Goal: Task Accomplishment & Management: Use online tool/utility

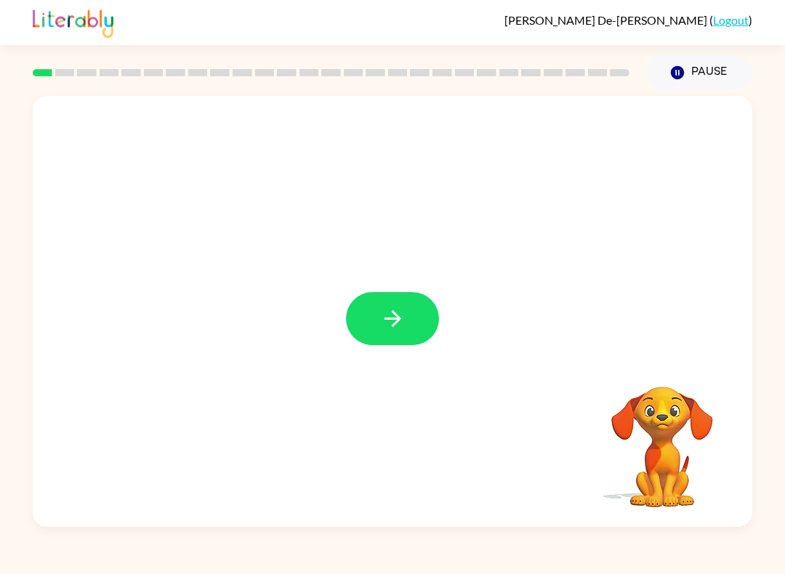
click at [397, 329] on icon "button" at bounding box center [392, 318] width 25 height 25
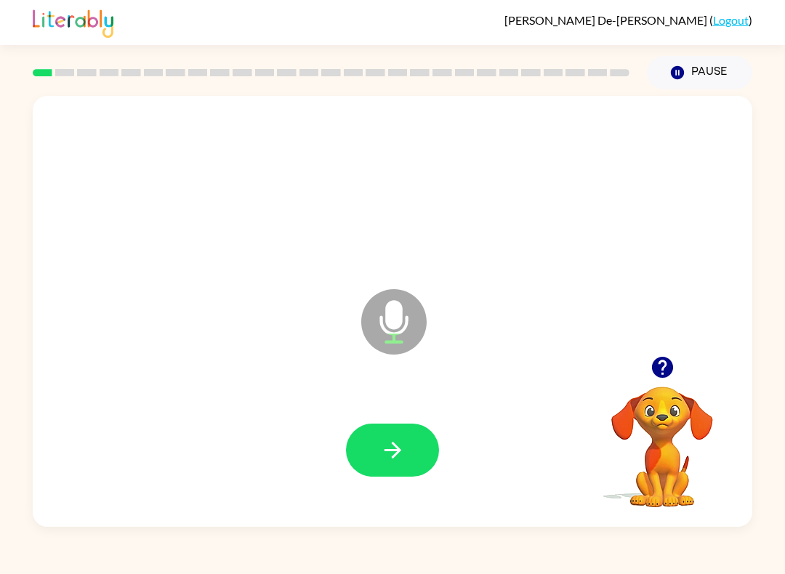
click at [358, 346] on icon "Microphone The Microphone is here when it is your turn to talk" at bounding box center [467, 340] width 218 height 109
click at [404, 467] on button "button" at bounding box center [392, 450] width 93 height 53
click at [372, 451] on button "button" at bounding box center [392, 450] width 93 height 53
click at [402, 464] on button "button" at bounding box center [392, 450] width 93 height 53
click at [382, 453] on icon "button" at bounding box center [392, 450] width 25 height 25
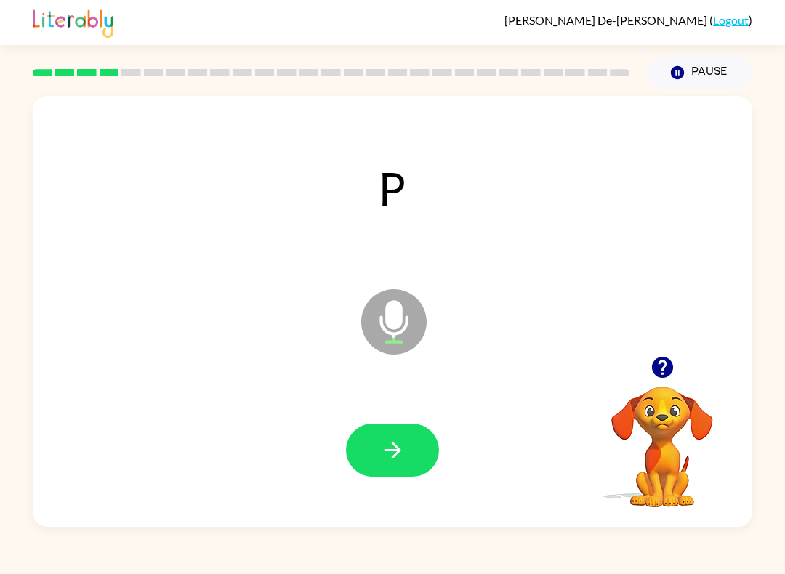
click at [392, 449] on icon "button" at bounding box center [392, 450] width 25 height 25
click at [386, 449] on icon "button" at bounding box center [392, 450] width 25 height 25
click at [385, 471] on button "button" at bounding box center [392, 450] width 93 height 53
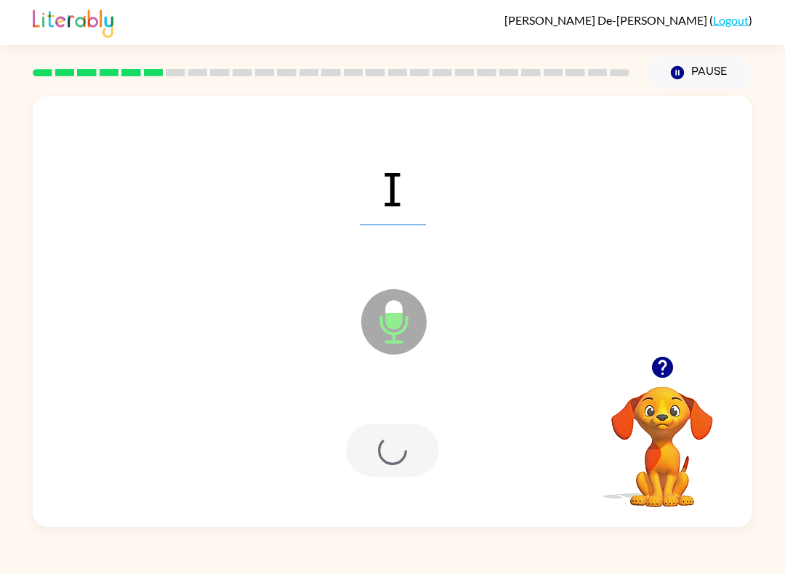
click at [384, 470] on div at bounding box center [392, 450] width 93 height 53
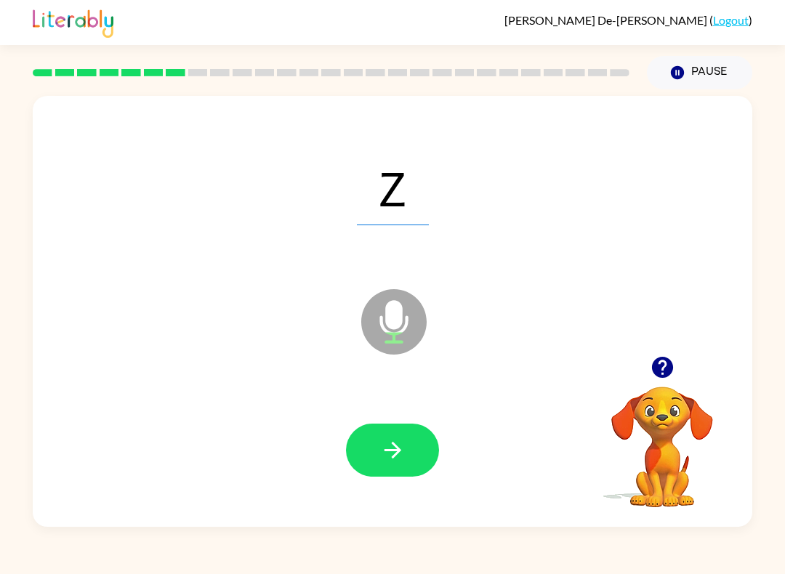
click at [397, 471] on button "button" at bounding box center [392, 450] width 93 height 53
click at [380, 446] on icon "button" at bounding box center [392, 450] width 25 height 25
click at [330, 448] on div at bounding box center [392, 450] width 691 height 124
click at [366, 429] on button "button" at bounding box center [392, 450] width 93 height 53
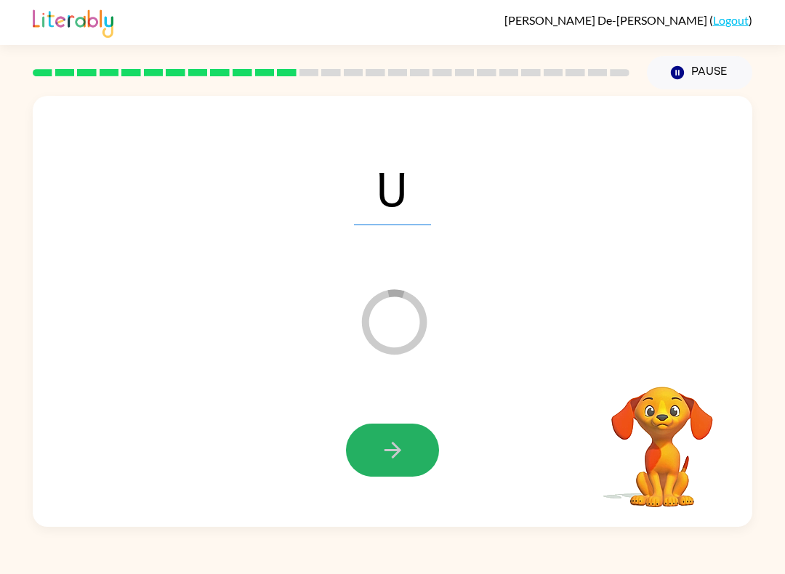
click at [370, 435] on button "button" at bounding box center [392, 450] width 93 height 53
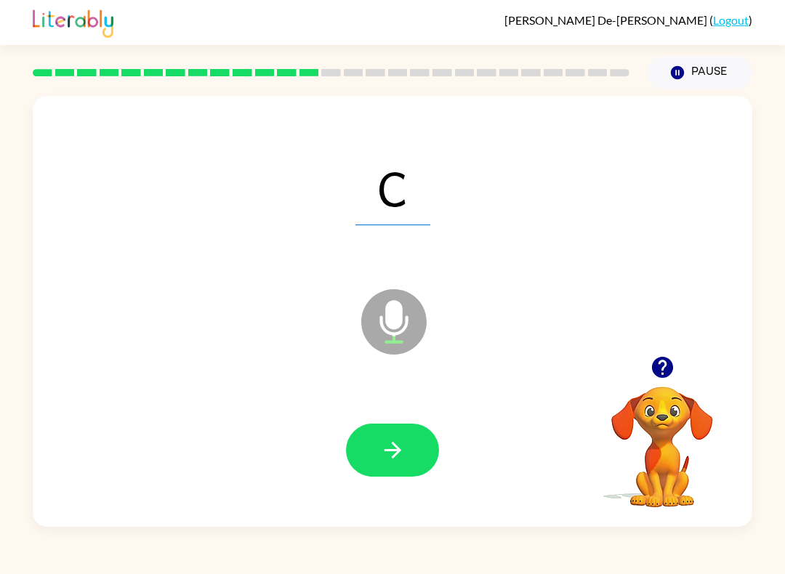
click at [386, 444] on icon "button" at bounding box center [392, 450] width 25 height 25
click at [386, 441] on icon "button" at bounding box center [392, 450] width 25 height 25
click at [383, 457] on icon "button" at bounding box center [392, 450] width 25 height 25
click at [377, 444] on button "button" at bounding box center [392, 450] width 93 height 53
click at [381, 440] on icon "button" at bounding box center [392, 450] width 25 height 25
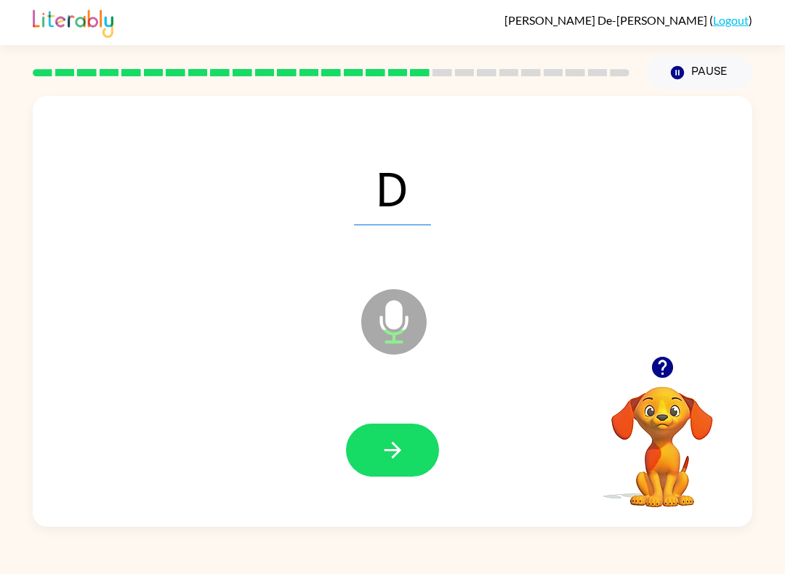
click at [361, 439] on button "button" at bounding box center [392, 450] width 93 height 53
click at [384, 448] on icon "button" at bounding box center [392, 450] width 25 height 25
click at [368, 433] on button "button" at bounding box center [392, 450] width 93 height 53
click at [359, 452] on button "button" at bounding box center [392, 450] width 93 height 53
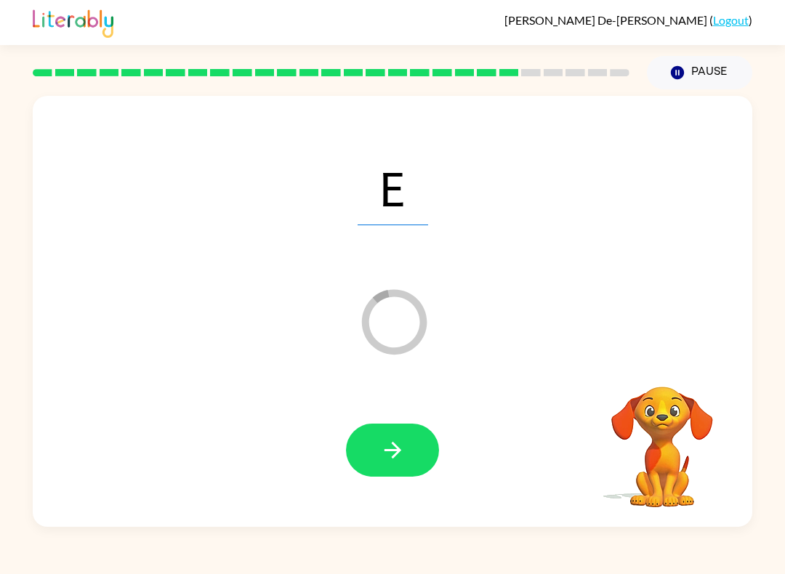
click at [380, 461] on icon "button" at bounding box center [392, 450] width 25 height 25
click at [401, 455] on icon "button" at bounding box center [392, 450] width 25 height 25
click at [387, 440] on icon "button" at bounding box center [392, 450] width 25 height 25
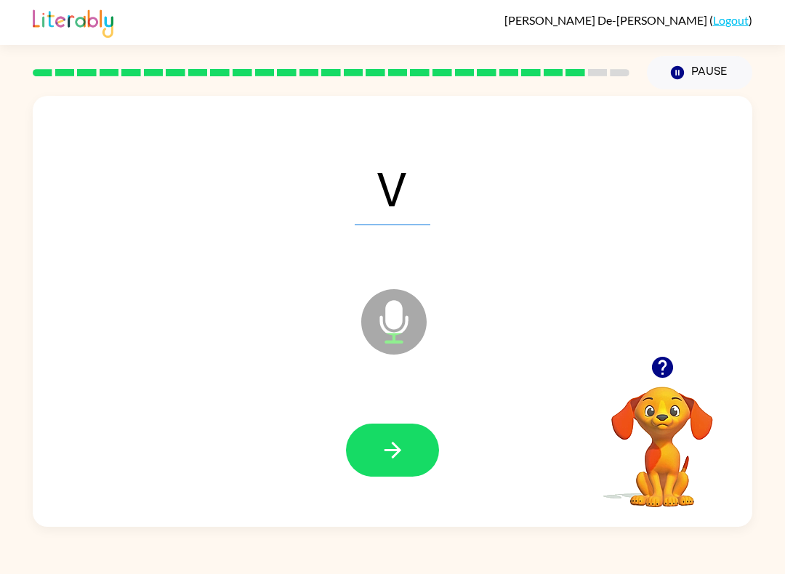
click at [409, 441] on button "button" at bounding box center [392, 450] width 93 height 53
click at [417, 446] on button "button" at bounding box center [392, 450] width 93 height 53
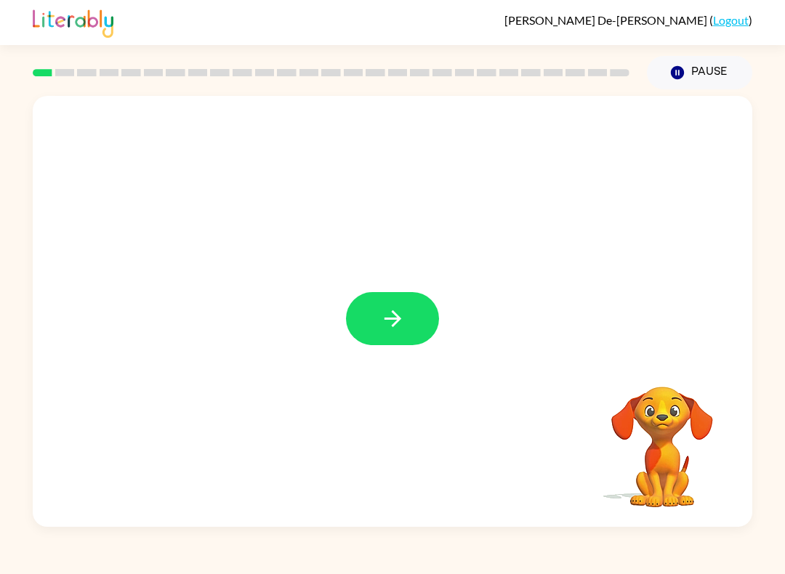
click at [393, 313] on icon "button" at bounding box center [392, 318] width 17 height 17
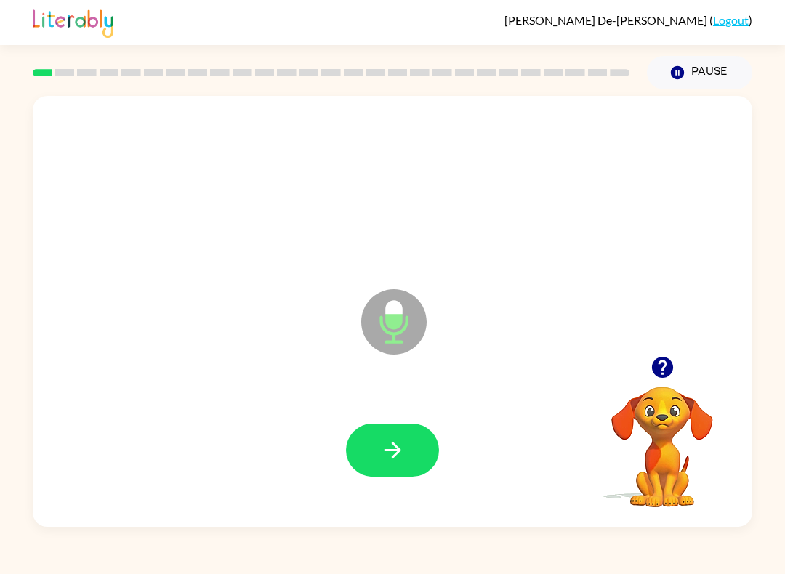
click at [397, 462] on icon "button" at bounding box center [392, 450] width 25 height 25
click at [404, 449] on icon "button" at bounding box center [392, 450] width 25 height 25
click at [393, 452] on icon "button" at bounding box center [392, 450] width 17 height 17
click at [392, 460] on icon "button" at bounding box center [392, 450] width 25 height 25
click at [398, 460] on icon "button" at bounding box center [392, 450] width 25 height 25
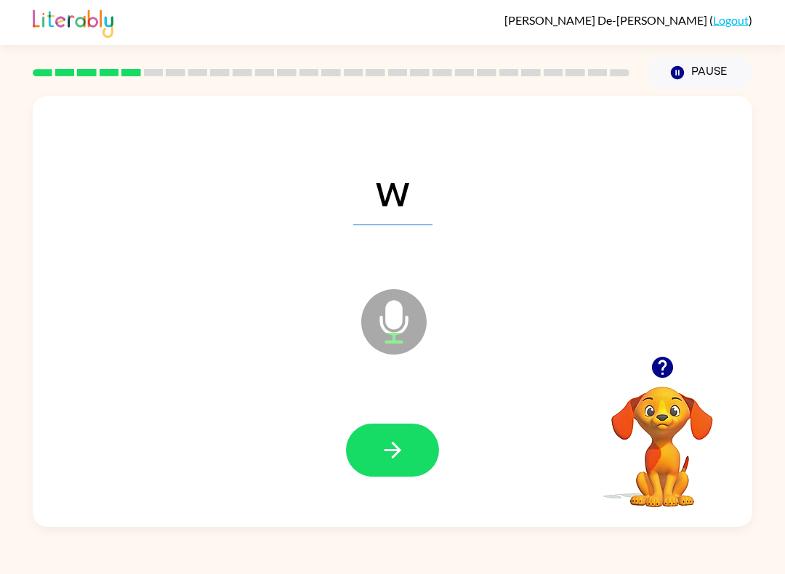
click at [391, 441] on icon "button" at bounding box center [392, 450] width 25 height 25
click at [403, 465] on button "button" at bounding box center [392, 450] width 93 height 53
click at [402, 454] on icon "button" at bounding box center [392, 450] width 25 height 25
click at [430, 417] on div at bounding box center [392, 450] width 691 height 124
click at [413, 460] on button "button" at bounding box center [392, 450] width 93 height 53
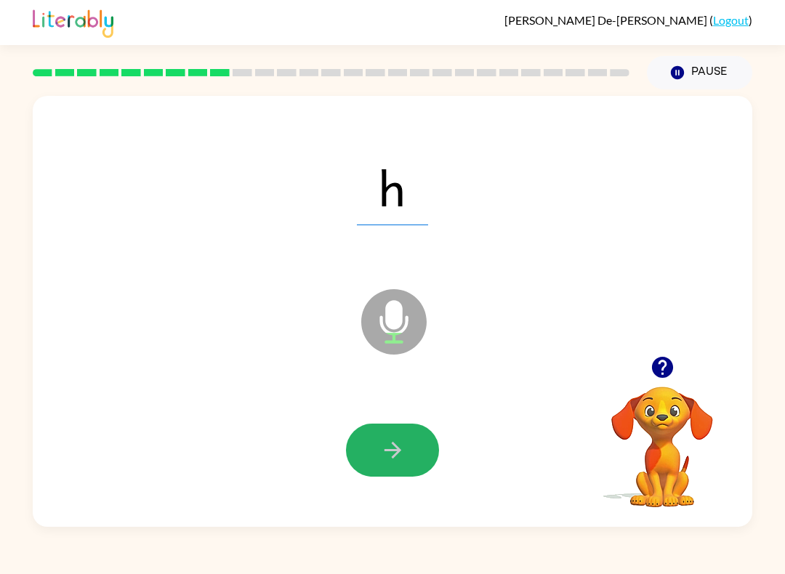
click at [385, 444] on icon "button" at bounding box center [392, 450] width 25 height 25
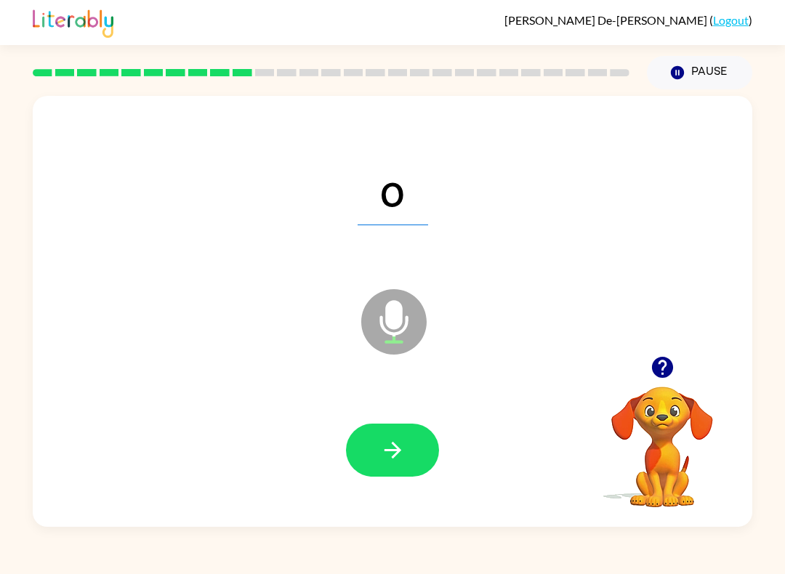
click at [398, 444] on icon "button" at bounding box center [392, 450] width 25 height 25
click at [414, 454] on button "button" at bounding box center [392, 450] width 93 height 53
click at [404, 460] on icon "button" at bounding box center [392, 450] width 25 height 25
click at [398, 442] on icon "button" at bounding box center [392, 450] width 25 height 25
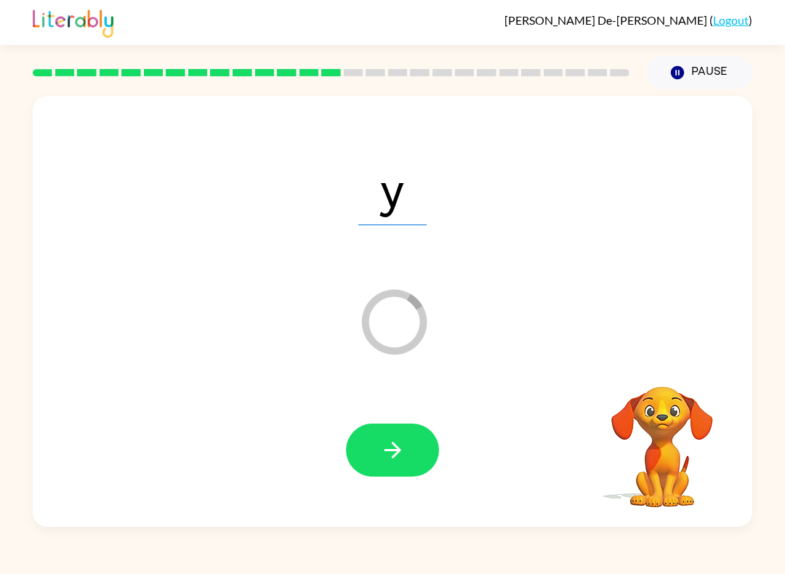
click at [403, 430] on button "button" at bounding box center [392, 450] width 93 height 53
click at [412, 436] on button "button" at bounding box center [392, 450] width 93 height 53
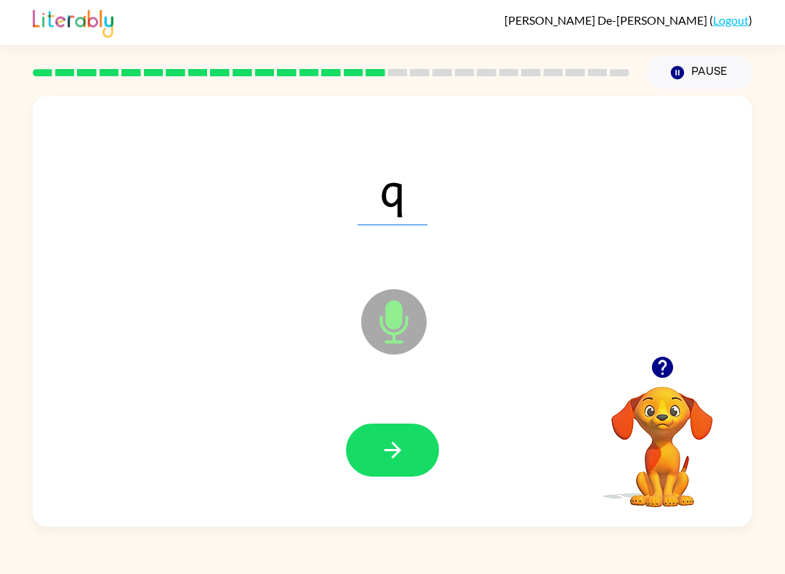
click at [404, 447] on icon "button" at bounding box center [392, 450] width 25 height 25
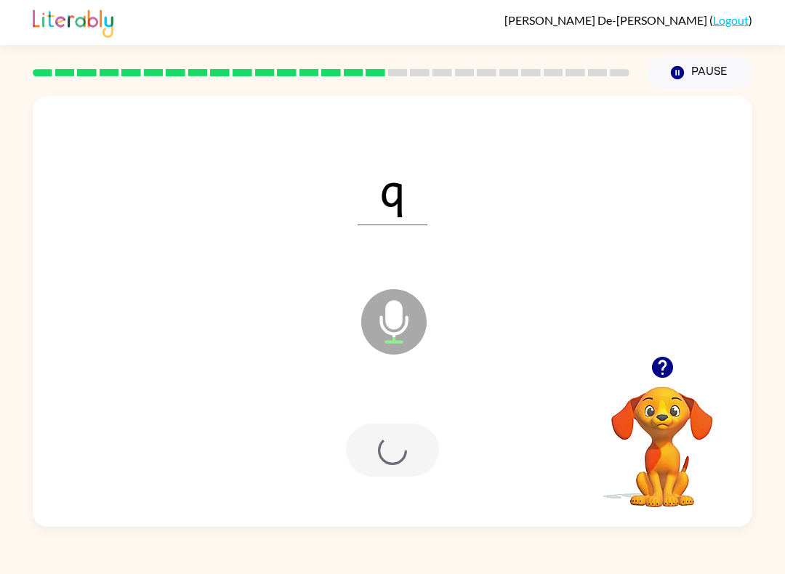
click at [393, 436] on div at bounding box center [392, 450] width 93 height 53
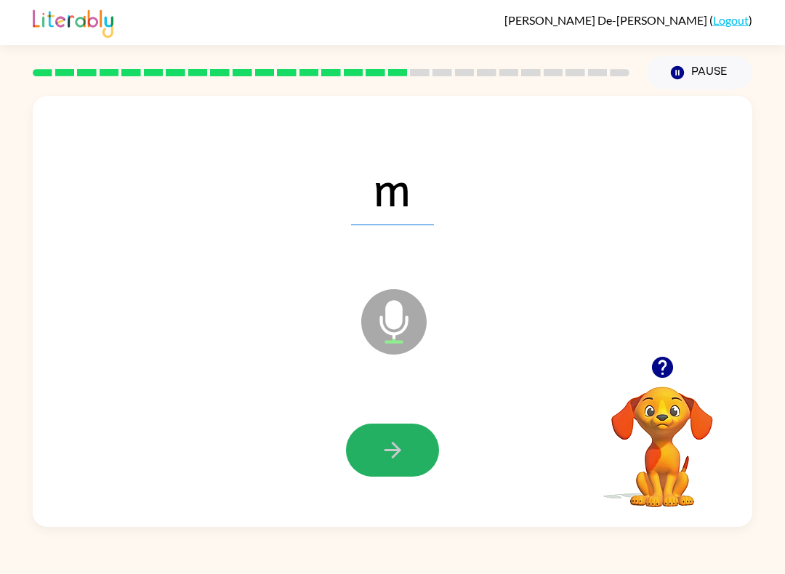
click at [396, 449] on icon "button" at bounding box center [392, 450] width 17 height 17
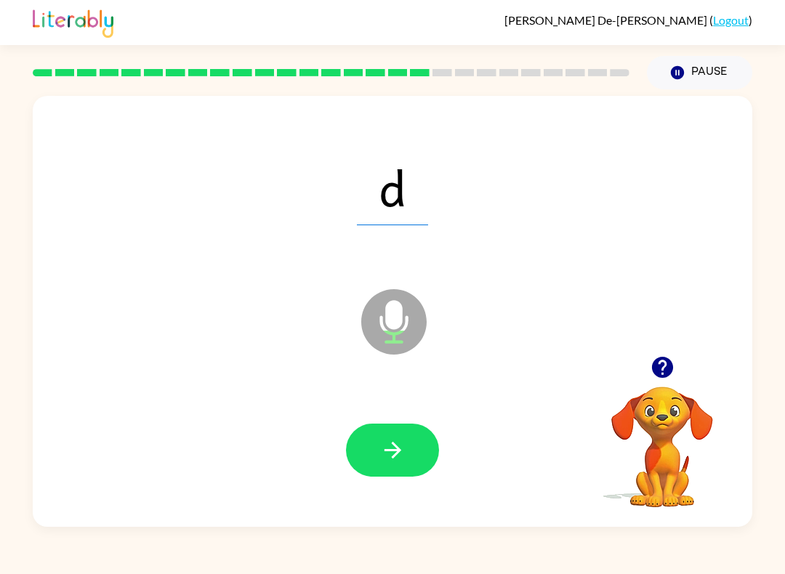
click at [409, 449] on button "button" at bounding box center [392, 450] width 93 height 53
click at [387, 442] on icon "button" at bounding box center [392, 450] width 25 height 25
click at [417, 433] on button "button" at bounding box center [392, 450] width 93 height 53
click at [402, 434] on button "button" at bounding box center [392, 450] width 93 height 53
click at [387, 448] on icon "button" at bounding box center [392, 450] width 25 height 25
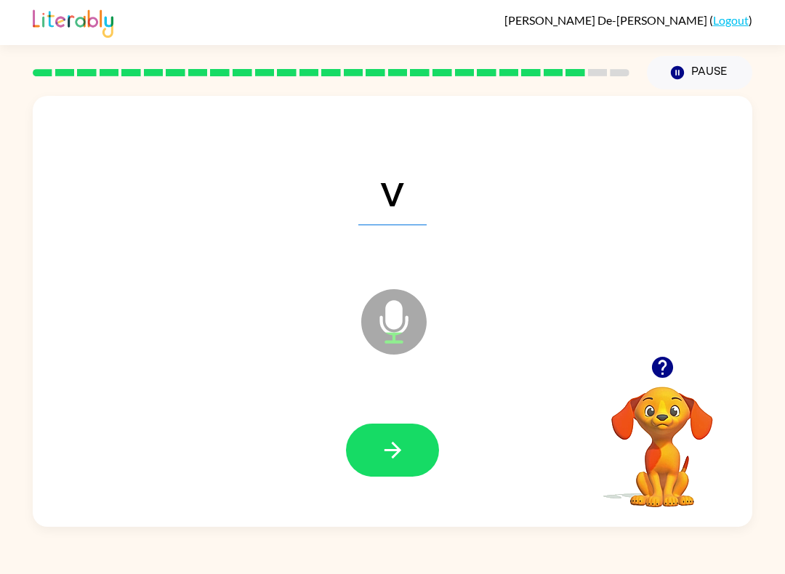
click at [404, 443] on icon "button" at bounding box center [392, 450] width 25 height 25
click at [412, 448] on button "button" at bounding box center [392, 450] width 93 height 53
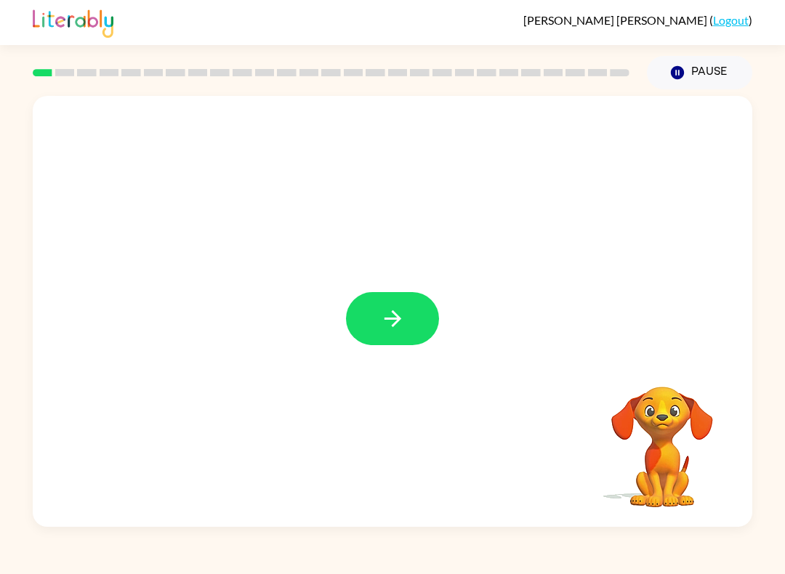
click at [383, 298] on button "button" at bounding box center [392, 318] width 93 height 53
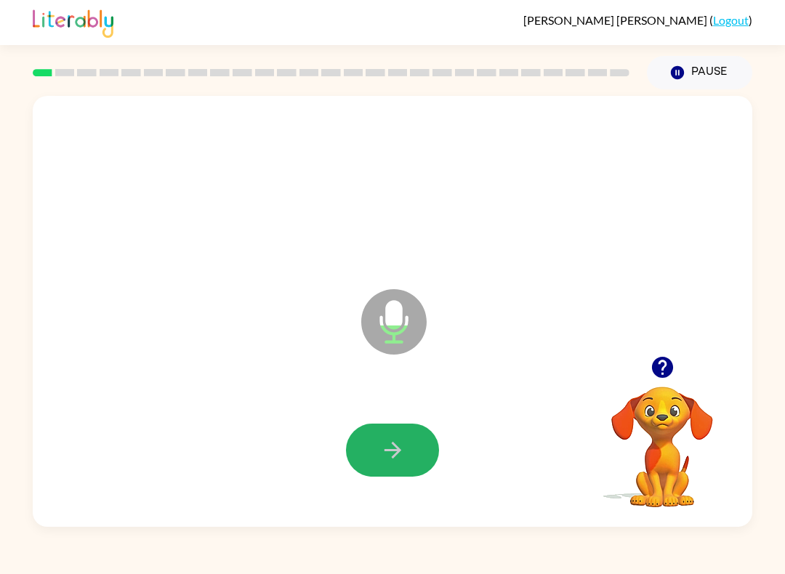
click at [384, 452] on icon "button" at bounding box center [392, 450] width 25 height 25
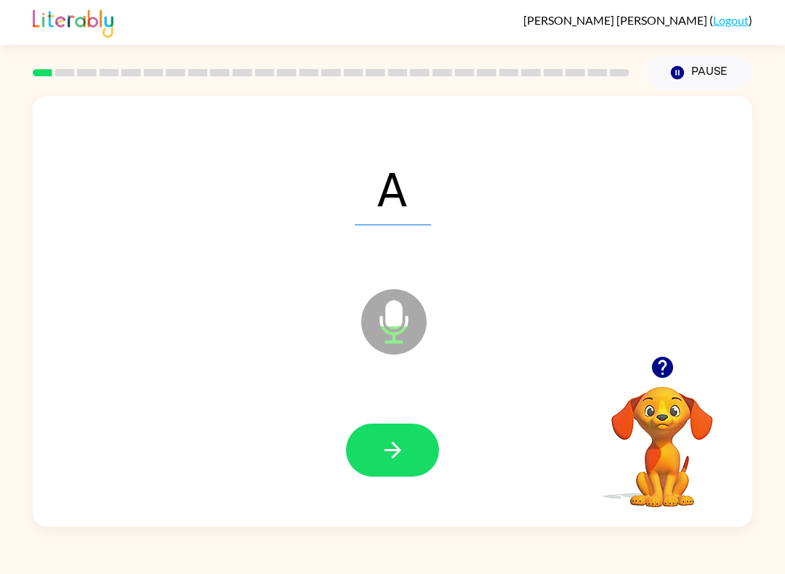
click at [380, 444] on icon "button" at bounding box center [392, 450] width 25 height 25
click at [392, 456] on icon "button" at bounding box center [392, 450] width 25 height 25
click at [391, 449] on icon "button" at bounding box center [392, 450] width 25 height 25
click at [383, 449] on icon "button" at bounding box center [392, 450] width 25 height 25
click at [372, 454] on button "button" at bounding box center [392, 450] width 93 height 53
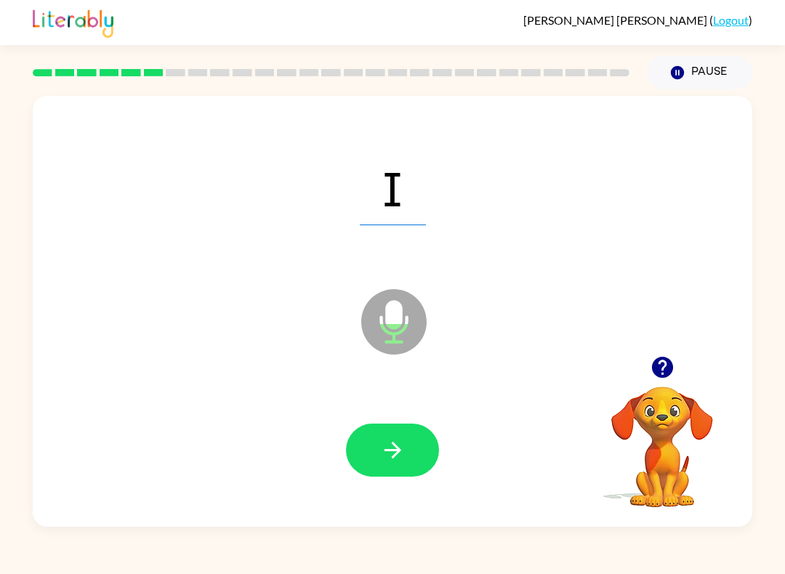
click at [376, 447] on button "button" at bounding box center [392, 450] width 93 height 53
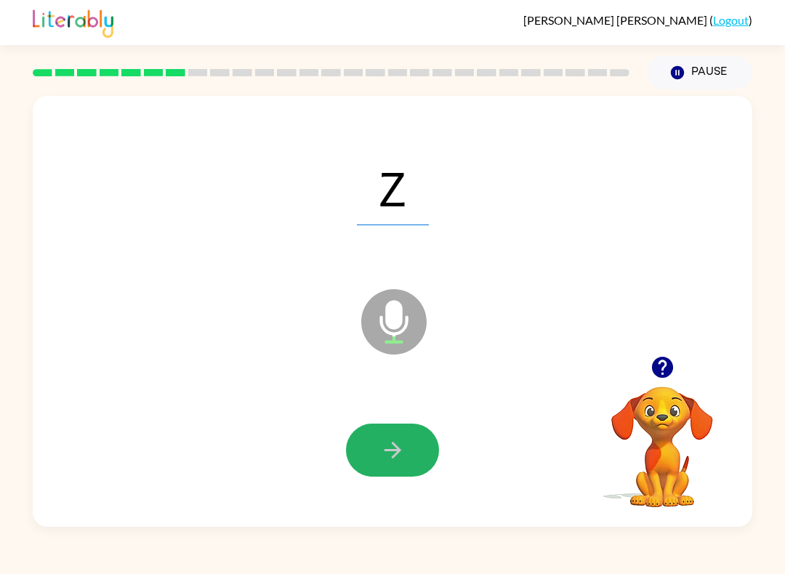
click at [385, 466] on button "button" at bounding box center [392, 450] width 93 height 53
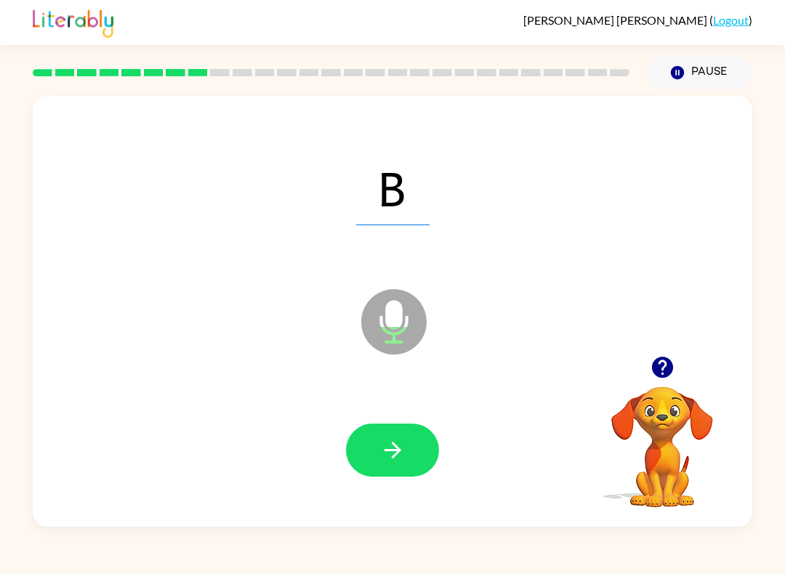
click at [368, 456] on button "button" at bounding box center [392, 450] width 93 height 53
click at [380, 454] on icon "button" at bounding box center [392, 450] width 25 height 25
click at [375, 448] on button "button" at bounding box center [392, 450] width 93 height 53
click at [396, 442] on icon "button" at bounding box center [392, 450] width 25 height 25
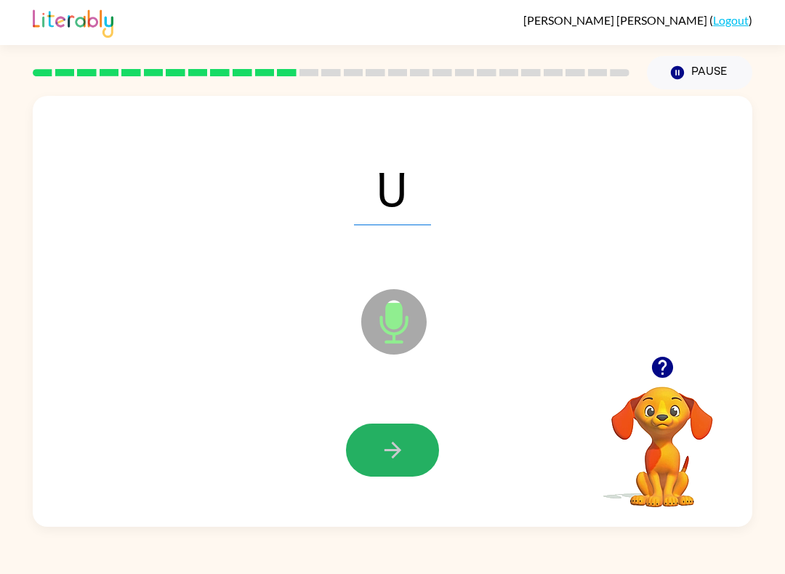
click at [398, 443] on icon "button" at bounding box center [392, 450] width 25 height 25
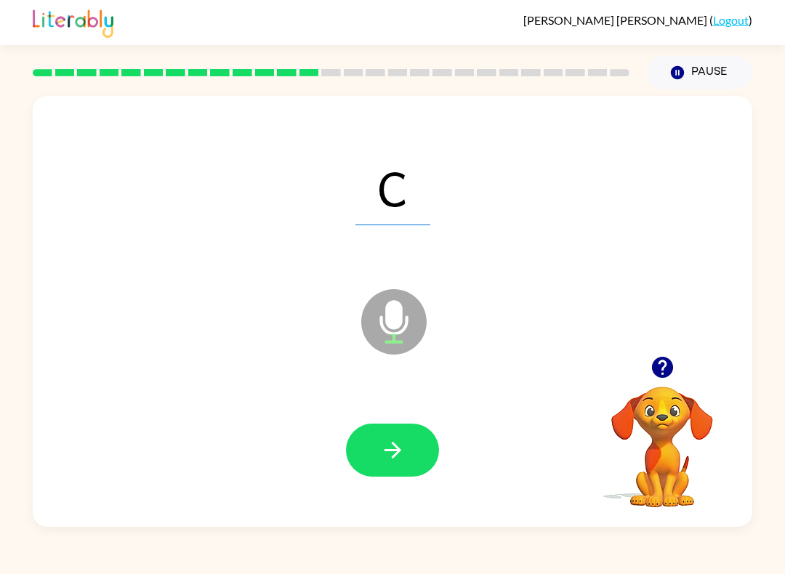
click at [385, 426] on button "button" at bounding box center [392, 450] width 93 height 53
click at [408, 453] on button "button" at bounding box center [392, 450] width 93 height 53
click at [414, 447] on button "button" at bounding box center [392, 450] width 93 height 53
click at [364, 454] on button "button" at bounding box center [392, 450] width 93 height 53
click at [379, 442] on button "button" at bounding box center [392, 450] width 93 height 53
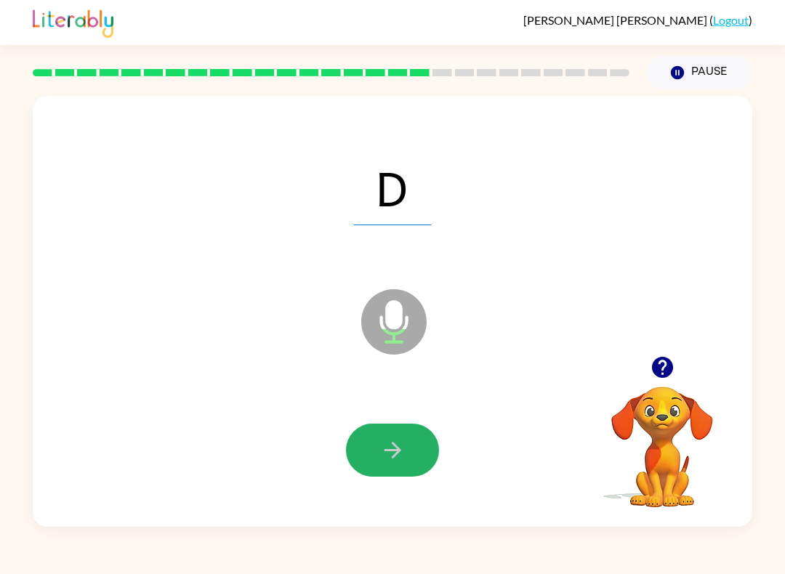
click at [396, 467] on button "button" at bounding box center [392, 450] width 93 height 53
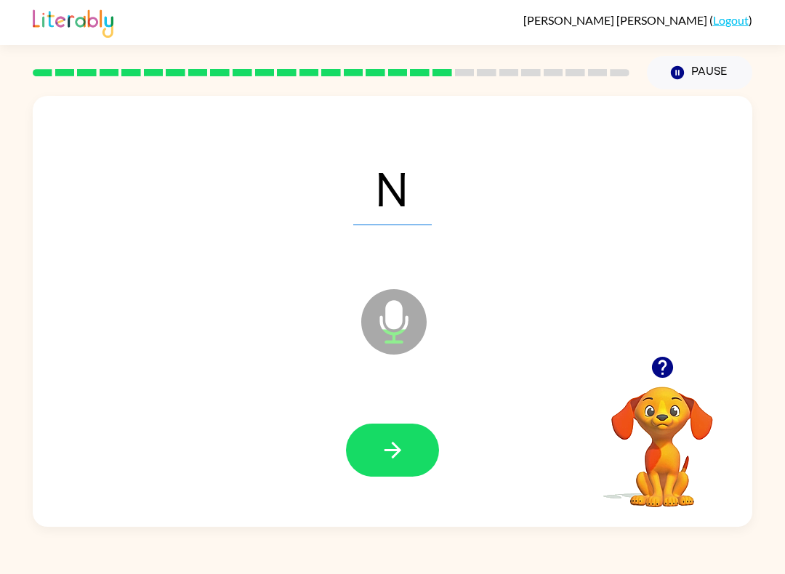
click at [412, 438] on button "button" at bounding box center [392, 450] width 93 height 53
click at [377, 454] on button "button" at bounding box center [392, 450] width 93 height 53
click at [376, 445] on button "button" at bounding box center [392, 450] width 93 height 53
click at [410, 463] on button "button" at bounding box center [392, 450] width 93 height 53
click at [415, 451] on button "button" at bounding box center [392, 450] width 93 height 53
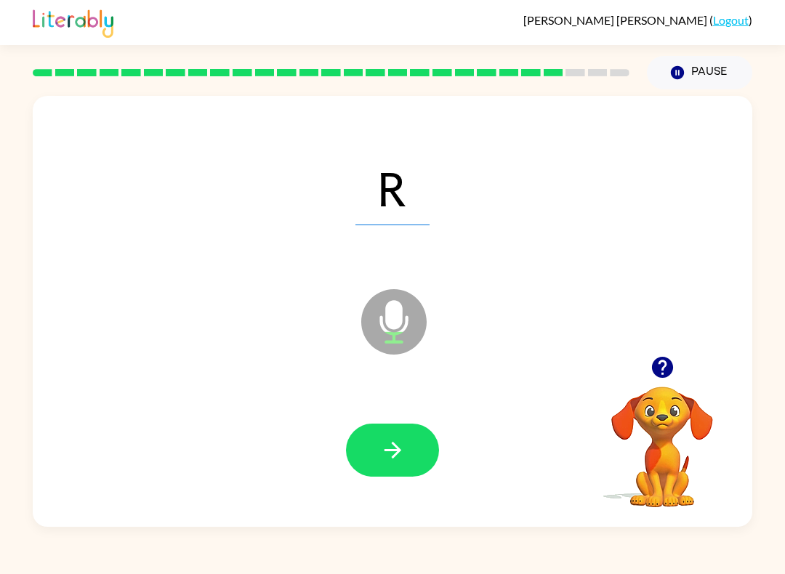
click at [412, 445] on button "button" at bounding box center [392, 450] width 93 height 53
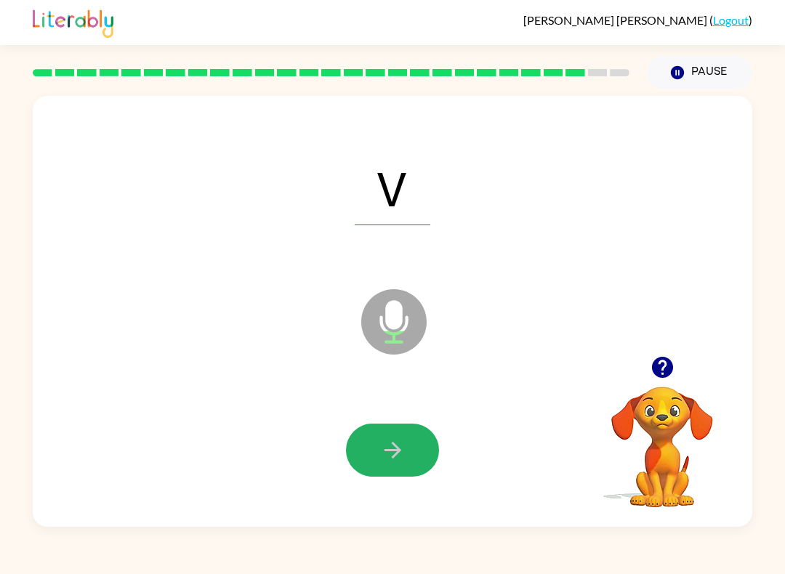
click at [403, 460] on icon "button" at bounding box center [392, 450] width 25 height 25
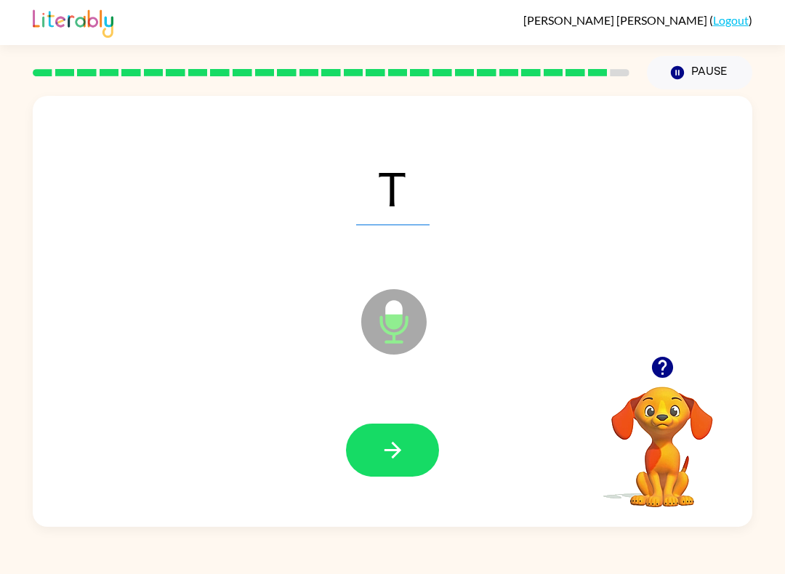
click at [380, 453] on icon "button" at bounding box center [392, 450] width 25 height 25
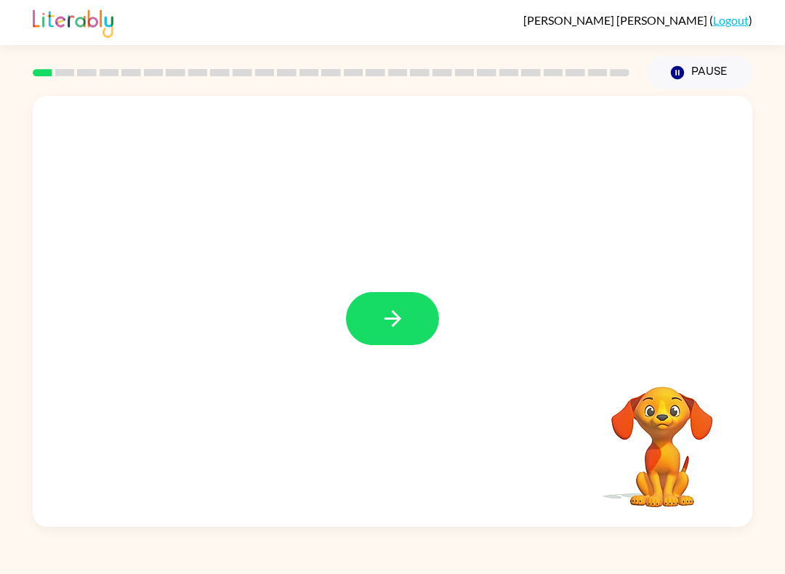
click at [382, 314] on icon "button" at bounding box center [392, 318] width 25 height 25
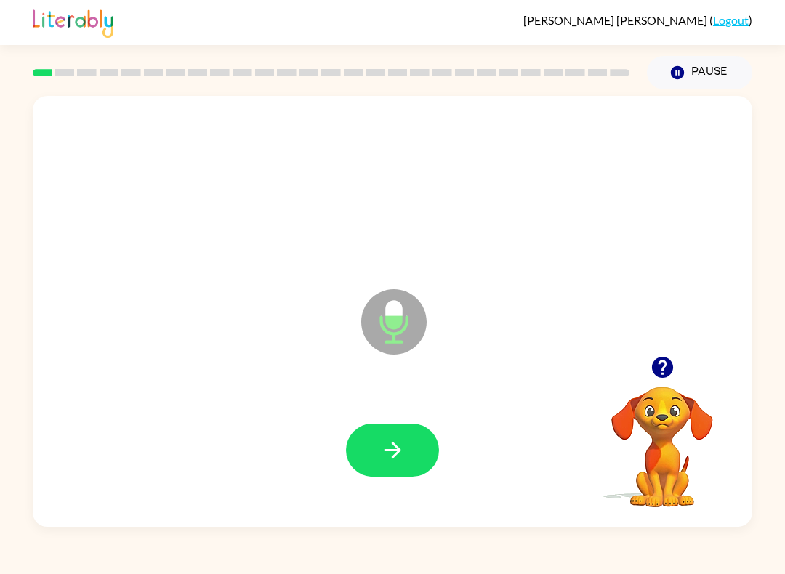
click at [406, 448] on button "button" at bounding box center [392, 450] width 93 height 53
click at [422, 442] on button "button" at bounding box center [392, 450] width 93 height 53
click at [404, 438] on button "button" at bounding box center [392, 450] width 93 height 53
click at [393, 469] on button "button" at bounding box center [392, 450] width 93 height 53
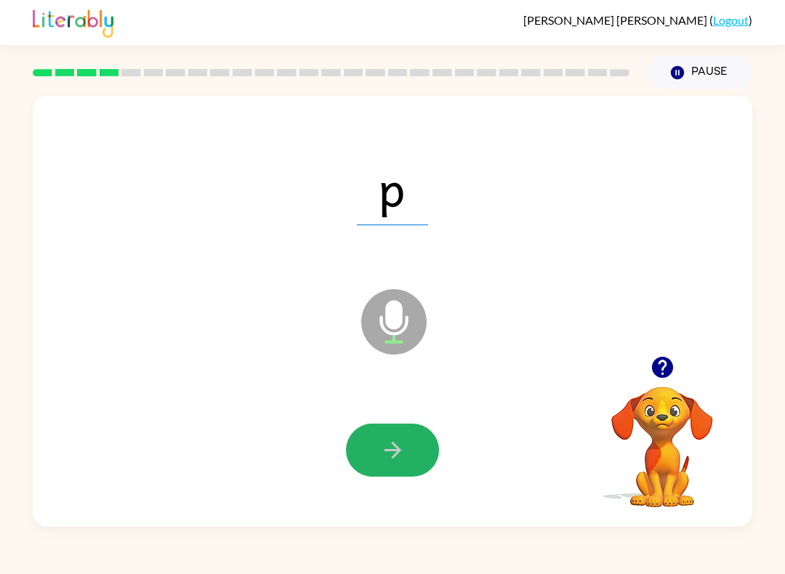
click at [397, 451] on icon "button" at bounding box center [392, 450] width 17 height 17
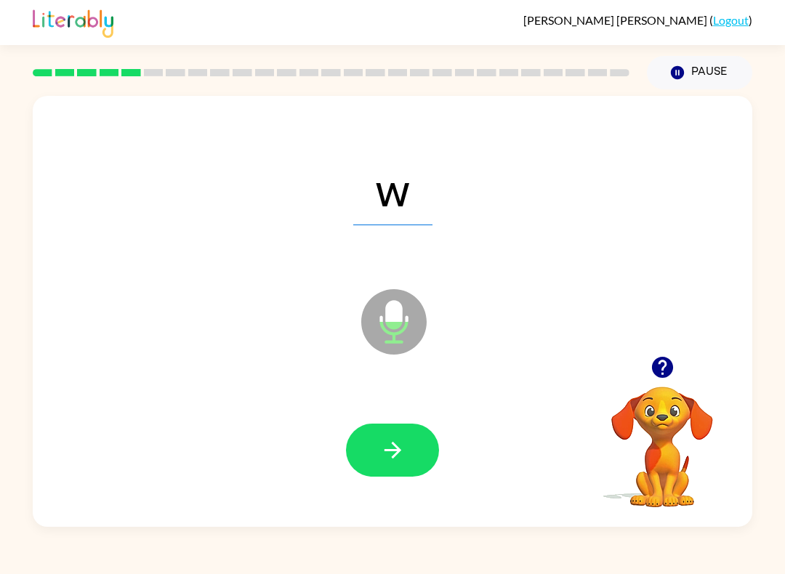
click at [403, 453] on icon "button" at bounding box center [392, 450] width 25 height 25
click at [396, 443] on icon "button" at bounding box center [392, 450] width 25 height 25
click at [383, 422] on div at bounding box center [392, 450] width 691 height 124
click at [400, 451] on icon "button" at bounding box center [392, 450] width 17 height 17
click at [584, 408] on div at bounding box center [392, 450] width 691 height 124
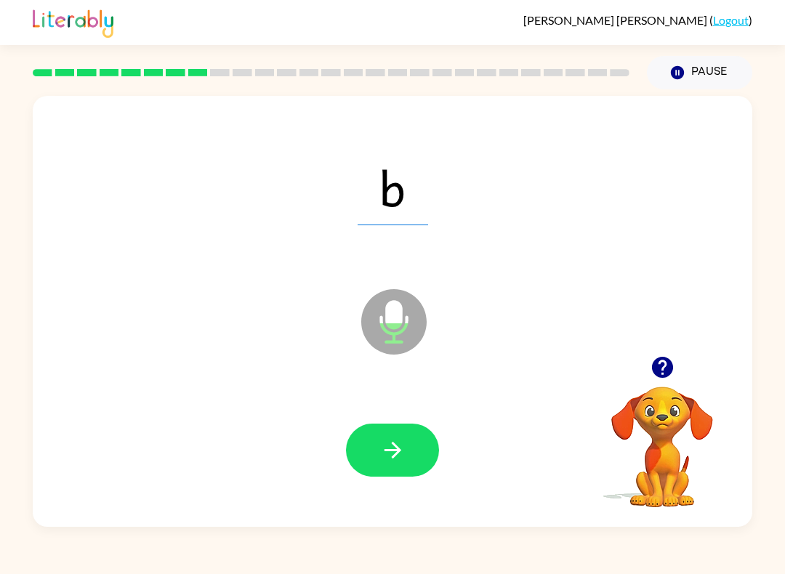
click at [379, 447] on button "button" at bounding box center [392, 450] width 93 height 53
click at [412, 452] on button "button" at bounding box center [392, 450] width 93 height 53
click at [417, 452] on button "button" at bounding box center [392, 450] width 93 height 53
click at [419, 445] on button "button" at bounding box center [392, 450] width 93 height 53
click at [414, 431] on button "button" at bounding box center [392, 450] width 93 height 53
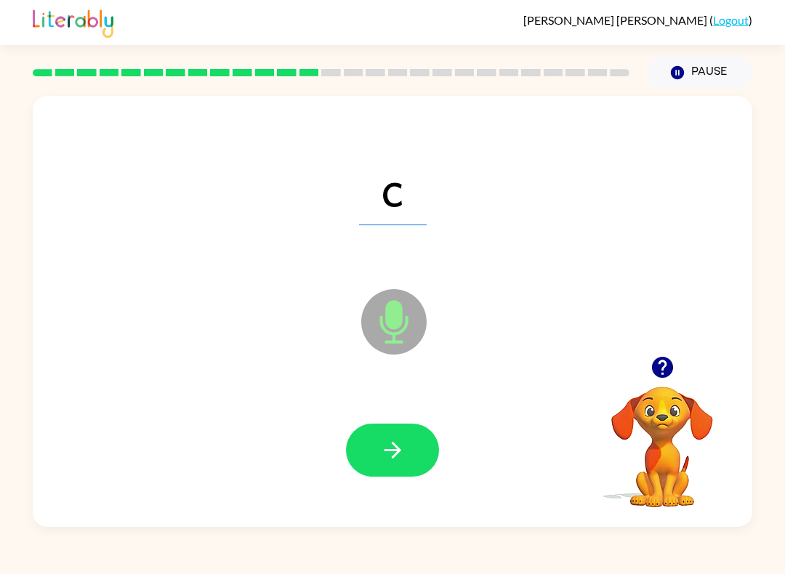
click at [406, 419] on div at bounding box center [392, 450] width 691 height 124
click at [406, 446] on button "button" at bounding box center [392, 450] width 93 height 53
click at [391, 450] on icon "button" at bounding box center [392, 450] width 25 height 25
click at [406, 462] on button "button" at bounding box center [392, 450] width 93 height 53
click at [386, 466] on button "button" at bounding box center [392, 450] width 93 height 53
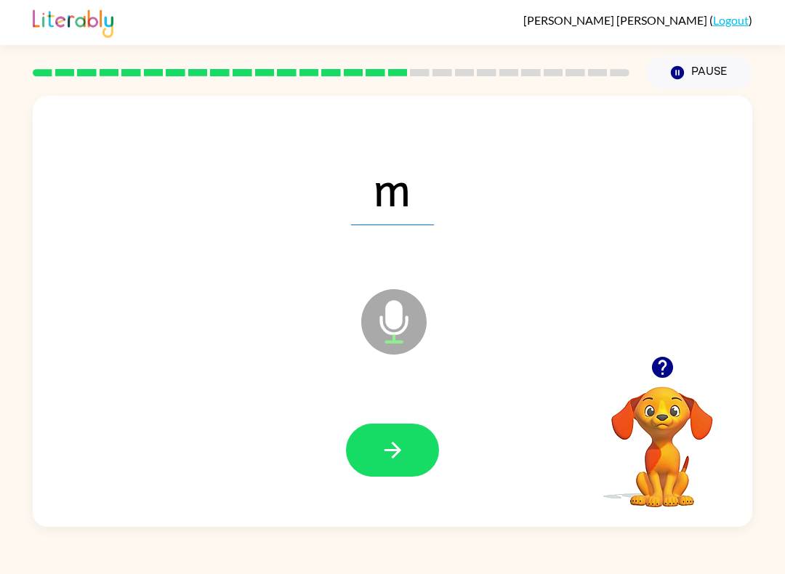
click at [399, 457] on icon "button" at bounding box center [392, 450] width 25 height 25
click at [414, 438] on button "button" at bounding box center [392, 450] width 93 height 53
click at [405, 441] on icon "button" at bounding box center [392, 450] width 25 height 25
click at [405, 445] on icon "button" at bounding box center [392, 450] width 25 height 25
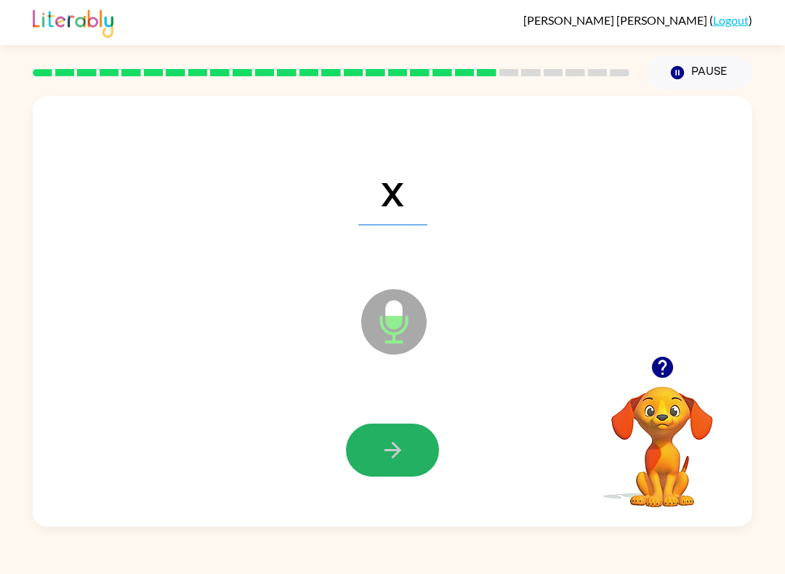
click at [409, 441] on button "button" at bounding box center [392, 450] width 93 height 53
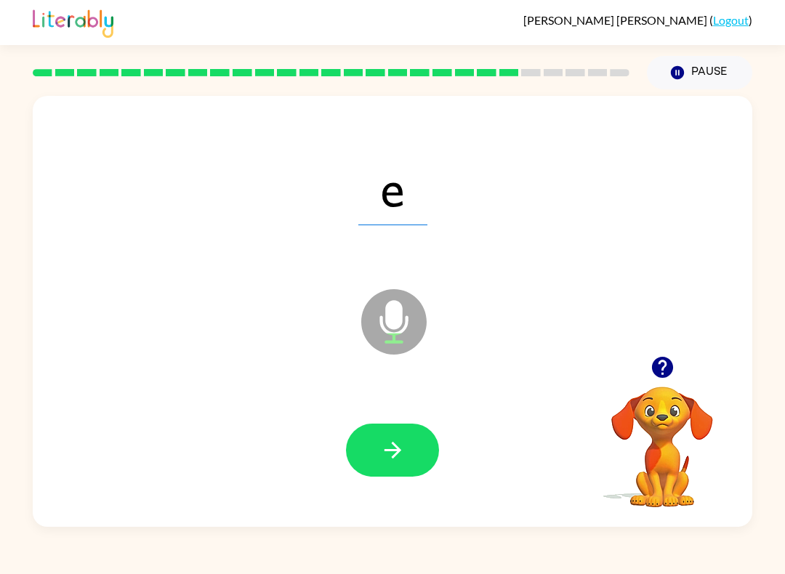
click at [408, 456] on button "button" at bounding box center [392, 450] width 93 height 53
click at [342, 430] on div at bounding box center [392, 450] width 691 height 124
click at [371, 443] on button "button" at bounding box center [392, 450] width 93 height 53
click at [409, 455] on button "button" at bounding box center [392, 450] width 93 height 53
click at [408, 426] on button "button" at bounding box center [392, 450] width 93 height 53
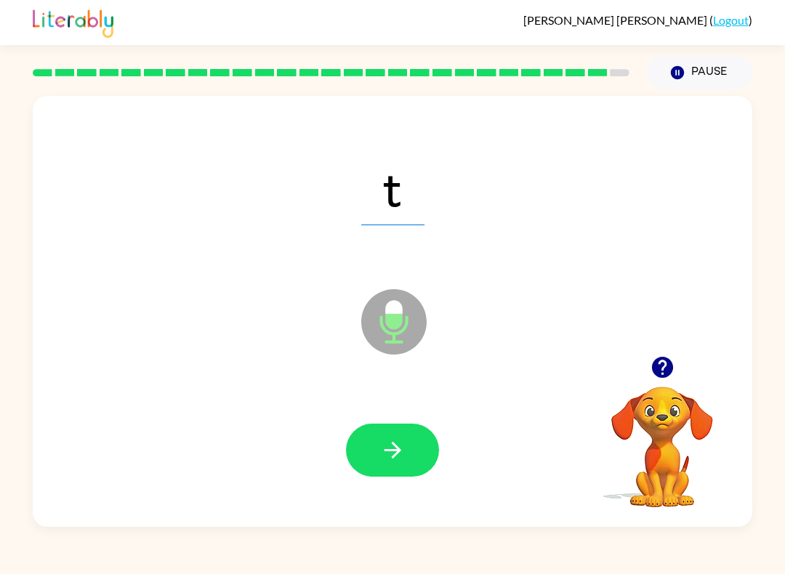
click at [404, 446] on icon "button" at bounding box center [392, 450] width 25 height 25
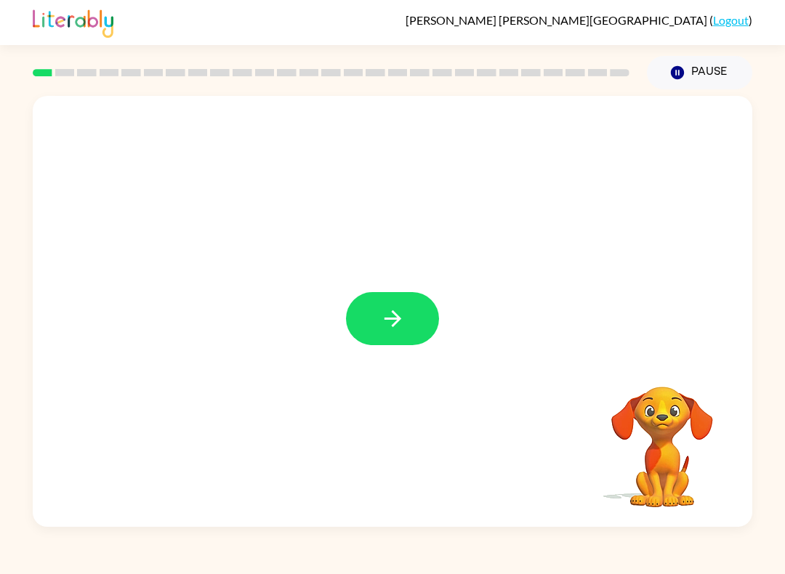
click at [368, 315] on button "button" at bounding box center [392, 318] width 93 height 53
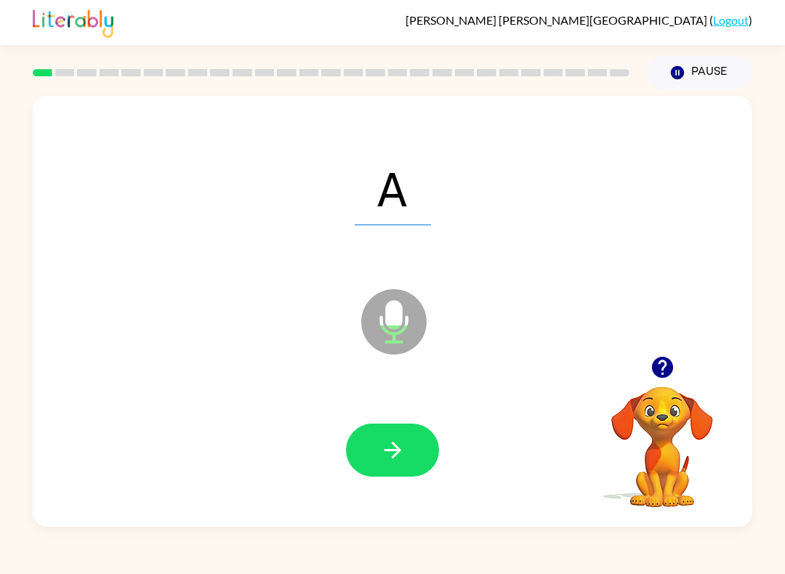
click at [382, 445] on icon "button" at bounding box center [392, 450] width 25 height 25
click at [377, 443] on button "button" at bounding box center [392, 450] width 93 height 53
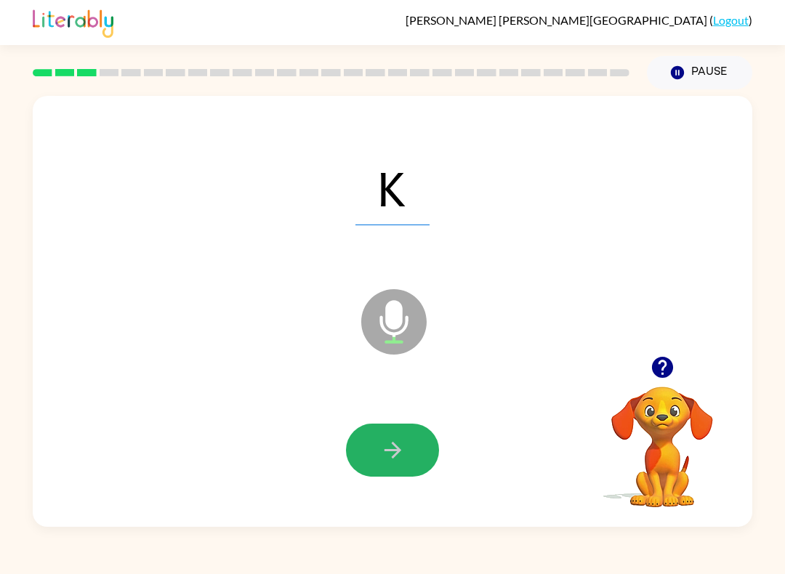
click at [387, 449] on icon "button" at bounding box center [392, 450] width 25 height 25
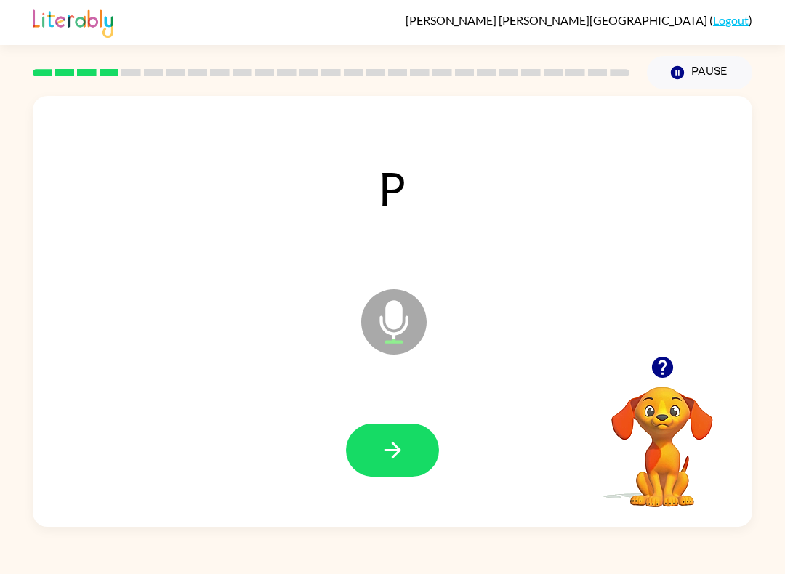
click at [378, 443] on button "button" at bounding box center [392, 450] width 93 height 53
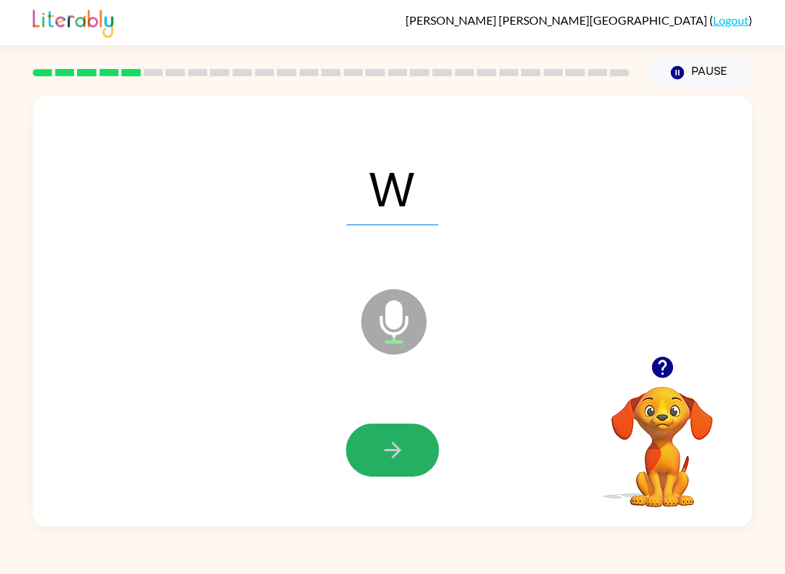
click at [380, 460] on icon "button" at bounding box center [392, 450] width 25 height 25
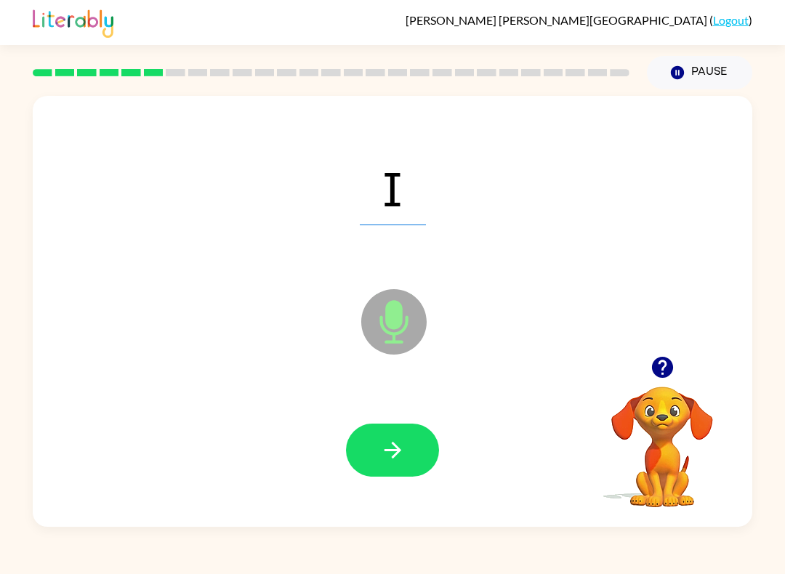
click at [12, 276] on div "I Microphone The Microphone is here when it is your turn to talk Your browser m…" at bounding box center [392, 308] width 785 height 438
click at [388, 449] on icon "button" at bounding box center [392, 450] width 25 height 25
click at [382, 440] on icon "button" at bounding box center [392, 450] width 25 height 25
click at [379, 440] on button "button" at bounding box center [392, 450] width 93 height 53
click at [402, 461] on icon "button" at bounding box center [392, 450] width 25 height 25
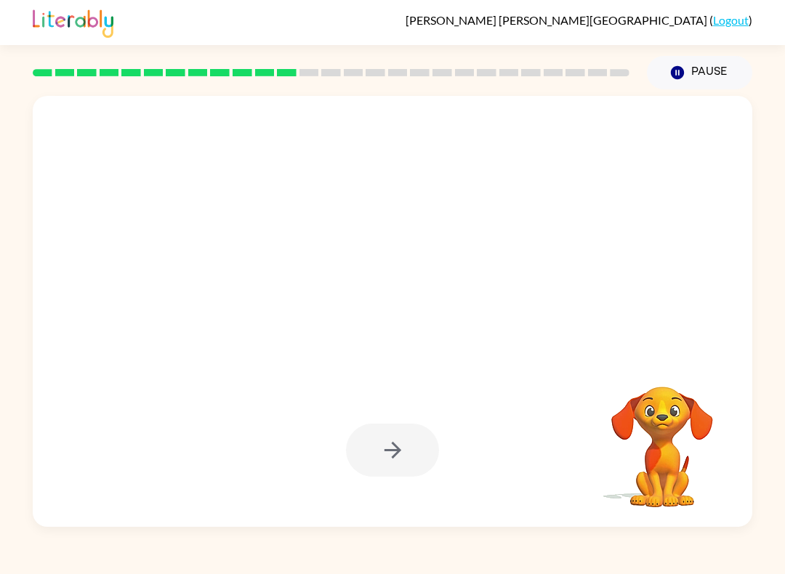
click at [385, 468] on div at bounding box center [392, 450] width 93 height 53
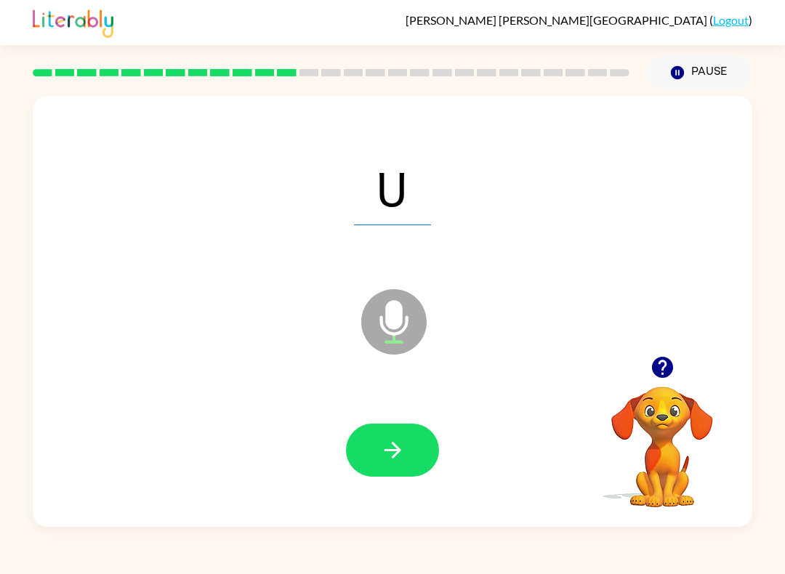
click at [413, 466] on button "button" at bounding box center [392, 450] width 93 height 53
click at [399, 458] on icon "button" at bounding box center [392, 450] width 25 height 25
click at [375, 461] on button "button" at bounding box center [392, 450] width 93 height 53
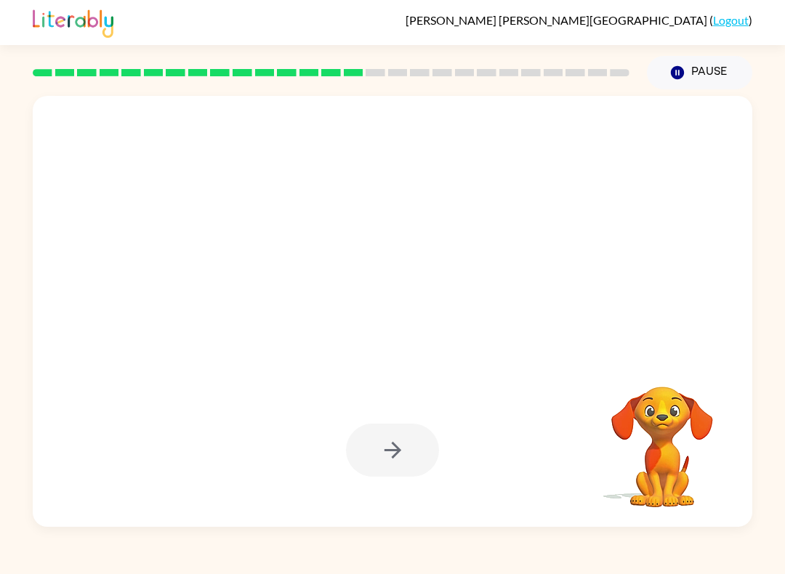
click at [369, 570] on div "Ana-Jose Torre-Zamora ( Logout ) Pause Pause Your browser must support playing …" at bounding box center [392, 287] width 785 height 574
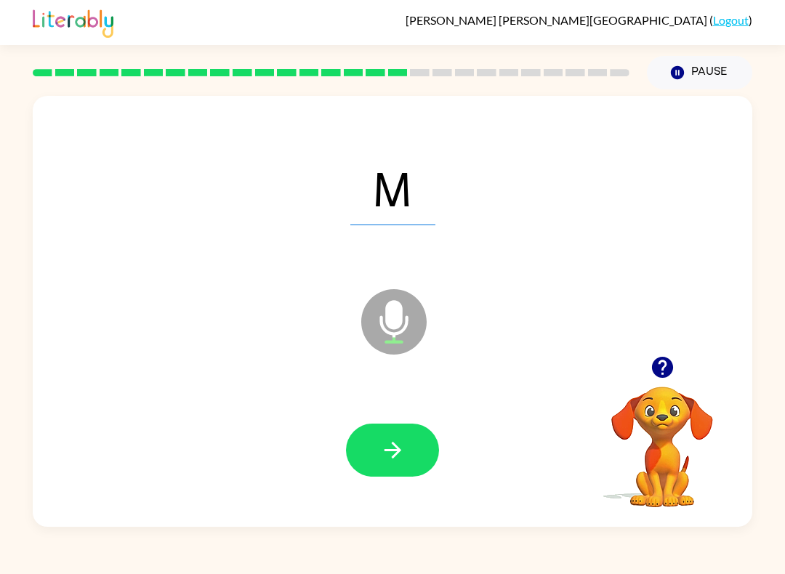
click at [390, 464] on button "button" at bounding box center [392, 450] width 93 height 53
click at [400, 451] on icon "button" at bounding box center [392, 450] width 17 height 17
click at [391, 476] on button "button" at bounding box center [392, 450] width 93 height 53
click at [410, 454] on button "button" at bounding box center [392, 450] width 93 height 53
click at [390, 451] on icon "button" at bounding box center [392, 450] width 17 height 17
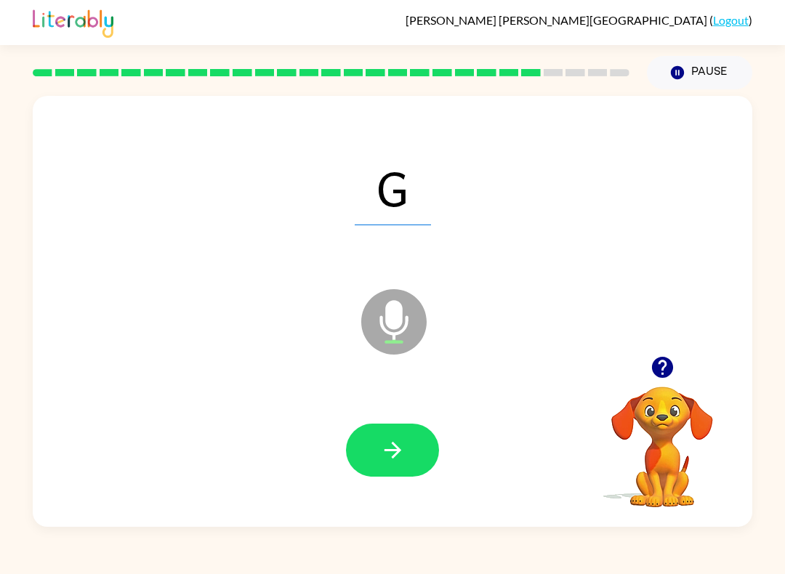
click at [383, 467] on button "button" at bounding box center [392, 450] width 93 height 53
click at [430, 450] on button "button" at bounding box center [392, 450] width 93 height 53
click at [425, 438] on button "button" at bounding box center [392, 450] width 93 height 53
click at [414, 461] on button "button" at bounding box center [392, 450] width 93 height 53
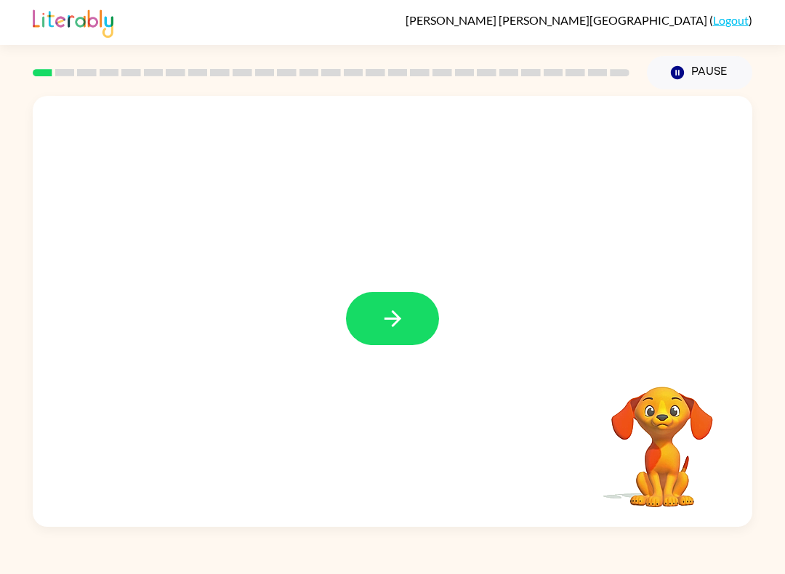
click at [390, 306] on button "button" at bounding box center [392, 318] width 93 height 53
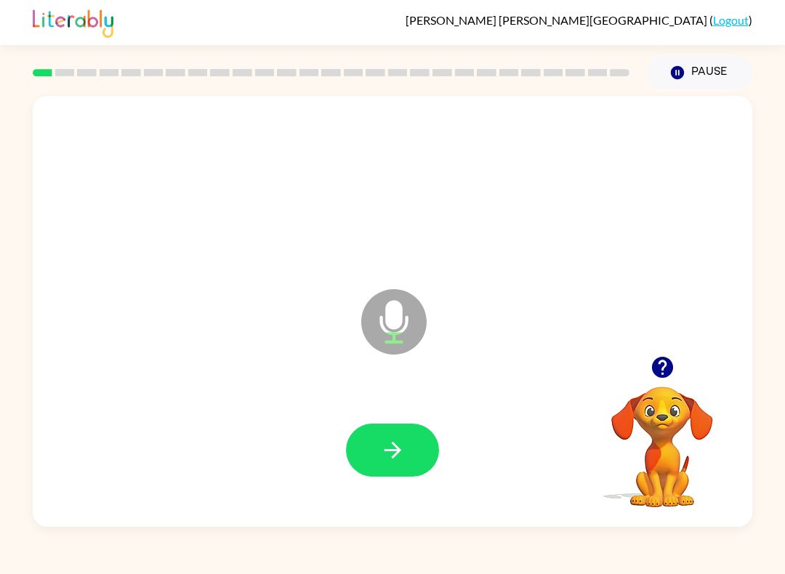
click at [397, 453] on icon "button" at bounding box center [392, 450] width 17 height 17
click at [399, 437] on button "button" at bounding box center [392, 450] width 93 height 53
click at [382, 457] on icon "button" at bounding box center [392, 450] width 25 height 25
click at [383, 443] on icon "button" at bounding box center [392, 450] width 25 height 25
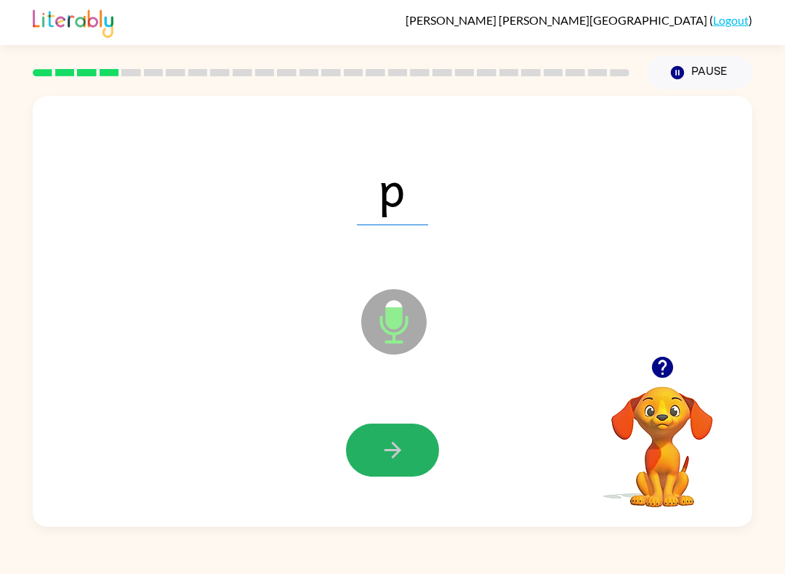
click at [420, 446] on button "button" at bounding box center [392, 450] width 93 height 53
click at [430, 448] on div at bounding box center [392, 450] width 93 height 53
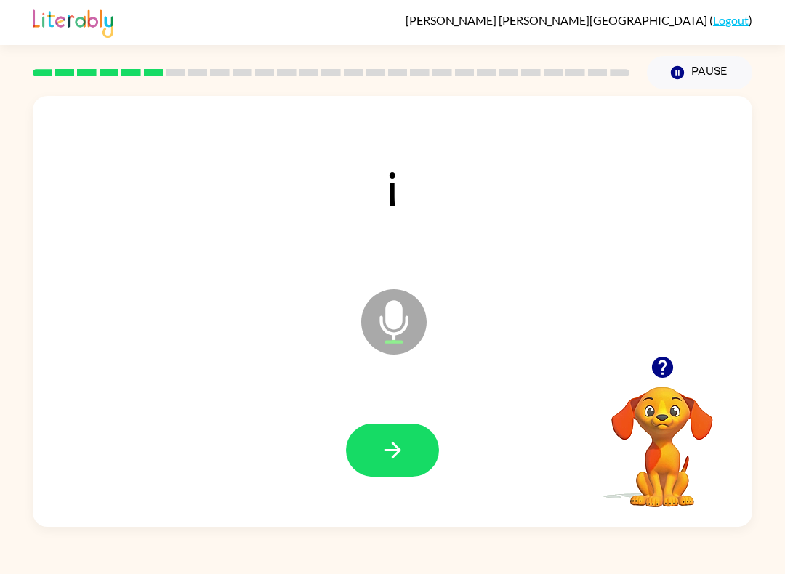
click at [369, 484] on div at bounding box center [392, 450] width 691 height 124
click at [450, 449] on div at bounding box center [392, 450] width 691 height 124
click at [390, 406] on div at bounding box center [392, 450] width 691 height 124
click at [426, 460] on button "button" at bounding box center [392, 450] width 93 height 53
click at [385, 445] on icon "button" at bounding box center [392, 450] width 25 height 25
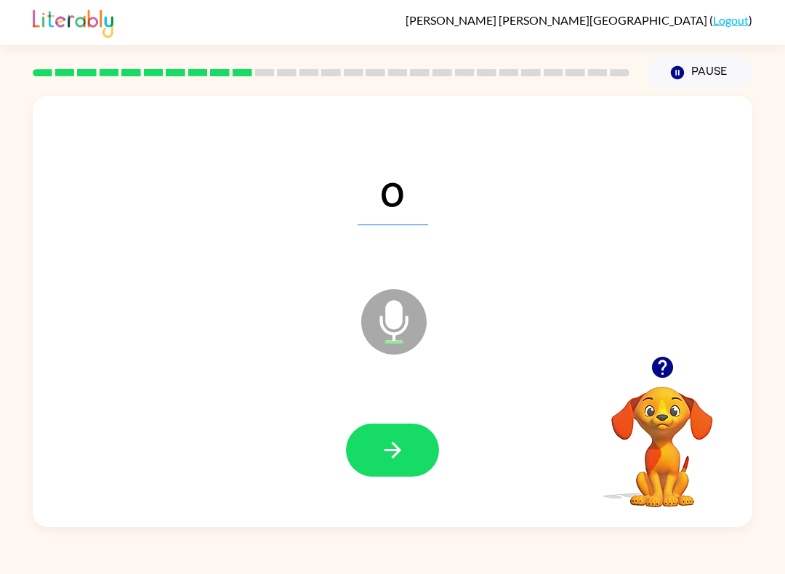
click at [408, 403] on div at bounding box center [392, 450] width 691 height 124
click at [376, 472] on button "button" at bounding box center [392, 450] width 93 height 53
click at [401, 457] on icon "button" at bounding box center [392, 450] width 25 height 25
click at [377, 454] on div at bounding box center [392, 450] width 93 height 53
click at [385, 447] on icon "button" at bounding box center [392, 450] width 25 height 25
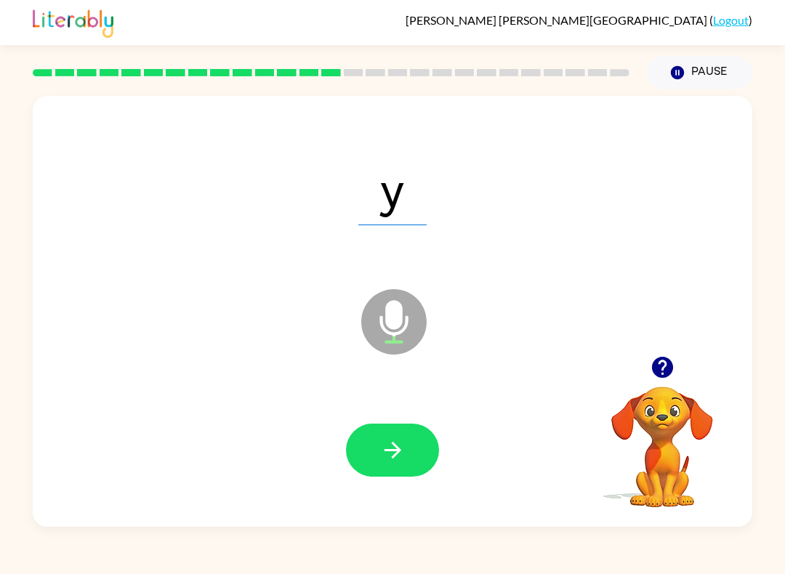
click at [398, 454] on icon "button" at bounding box center [392, 450] width 25 height 25
click at [401, 461] on icon "button" at bounding box center [392, 450] width 25 height 25
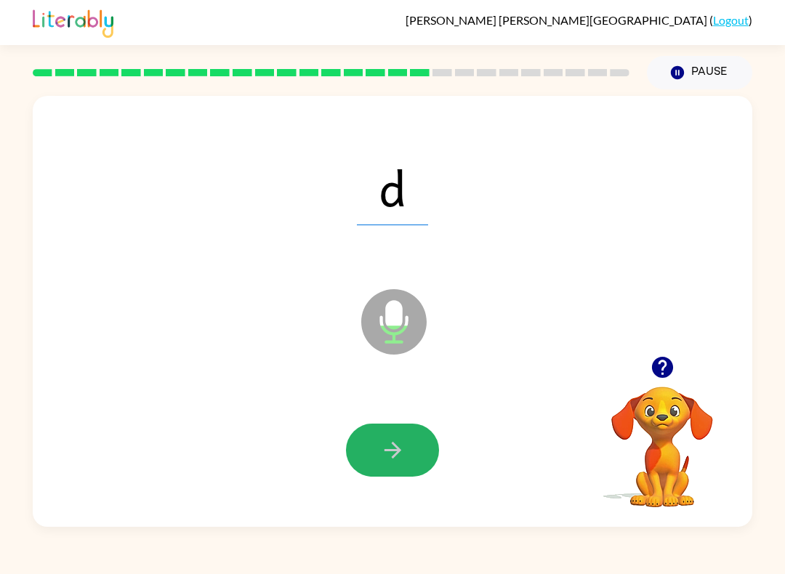
click at [375, 460] on button "button" at bounding box center [392, 450] width 93 height 53
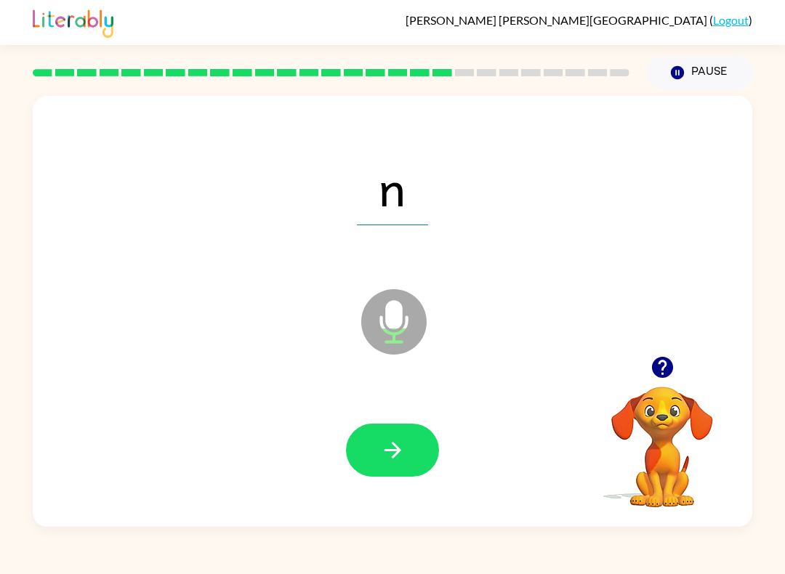
click at [387, 454] on icon "button" at bounding box center [392, 450] width 25 height 25
click at [417, 458] on button "button" at bounding box center [392, 450] width 93 height 53
click at [449, 454] on div at bounding box center [392, 450] width 691 height 124
click at [406, 471] on button "button" at bounding box center [392, 450] width 93 height 53
click at [442, 429] on div at bounding box center [392, 450] width 691 height 124
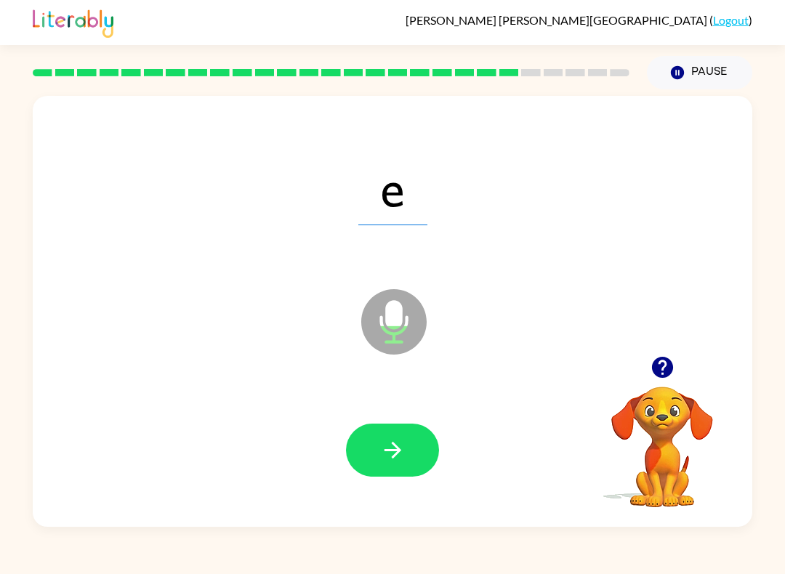
click at [435, 460] on button "button" at bounding box center [392, 450] width 93 height 53
click at [380, 437] on button "button" at bounding box center [392, 450] width 93 height 53
click at [363, 476] on button "button" at bounding box center [392, 450] width 93 height 53
click at [404, 449] on icon "button" at bounding box center [392, 450] width 25 height 25
